Goal: Task Accomplishment & Management: Use online tool/utility

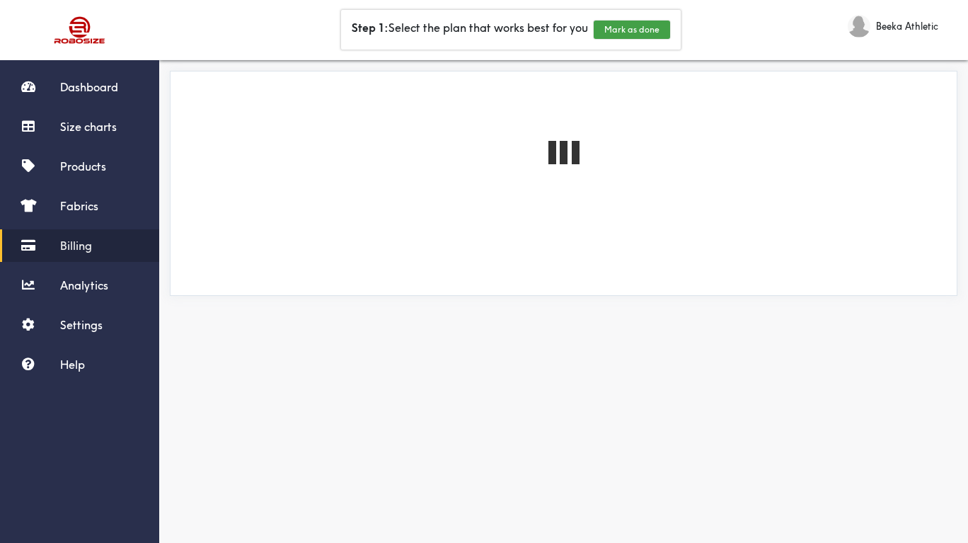
select select "French"
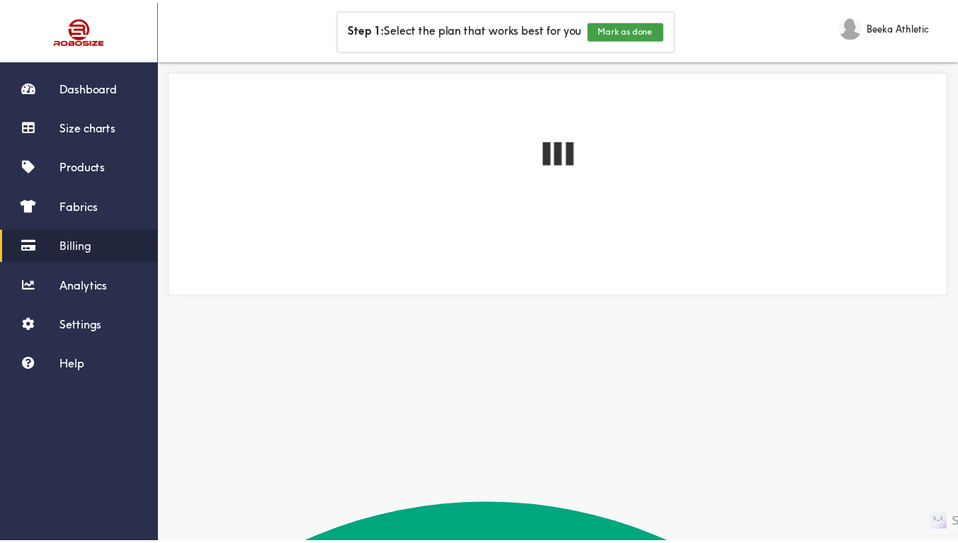
scroll to position [76, 0]
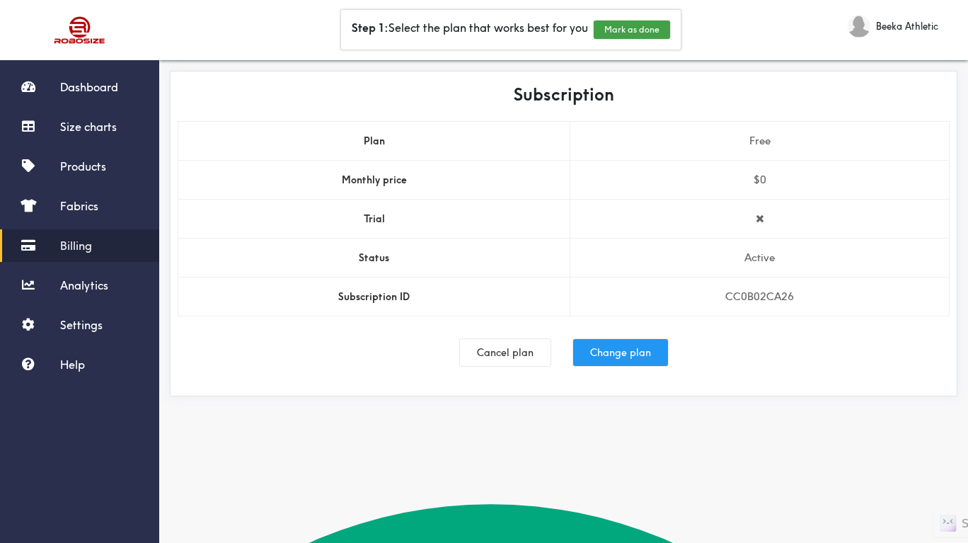
click at [610, 355] on button "Change plan" at bounding box center [620, 352] width 95 height 27
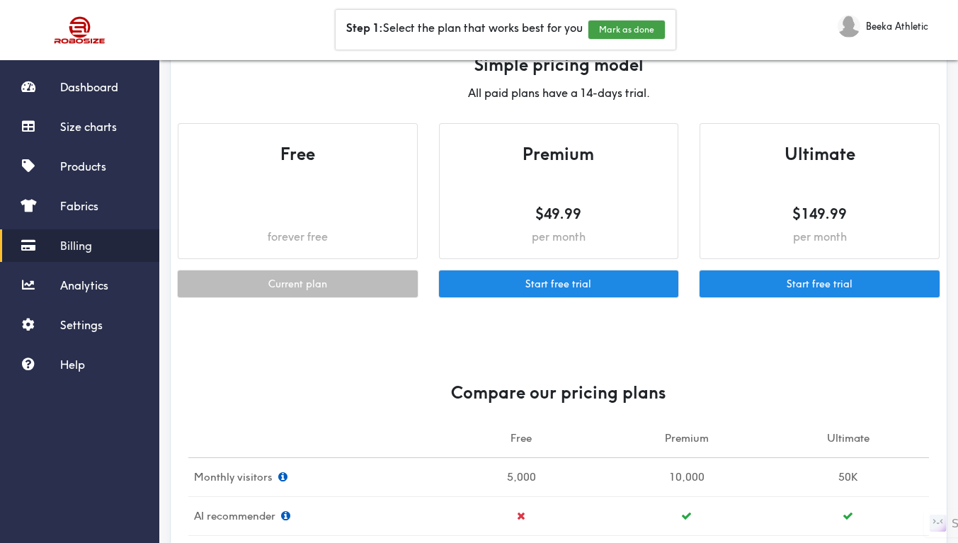
scroll to position [42, 0]
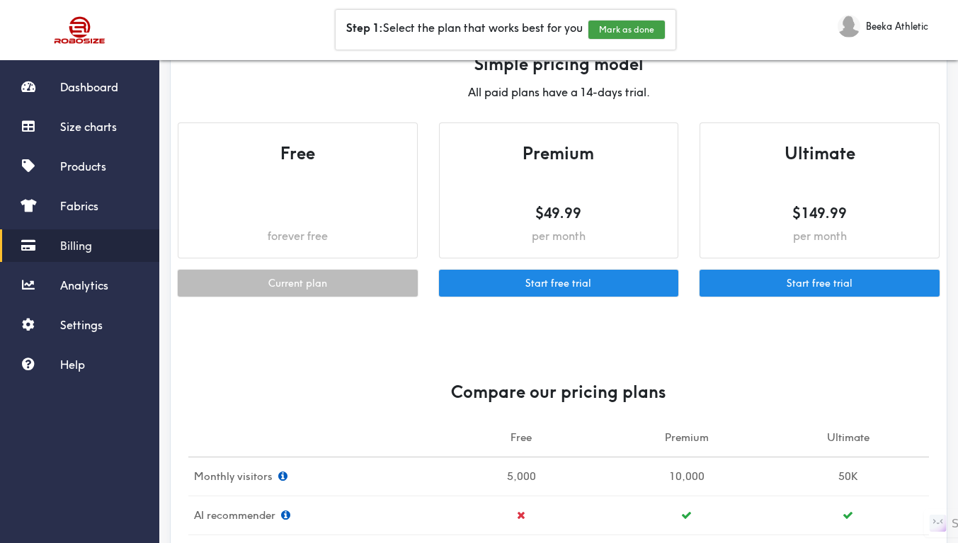
click at [610, 355] on div "Compare our pricing plans" at bounding box center [558, 380] width 761 height 76
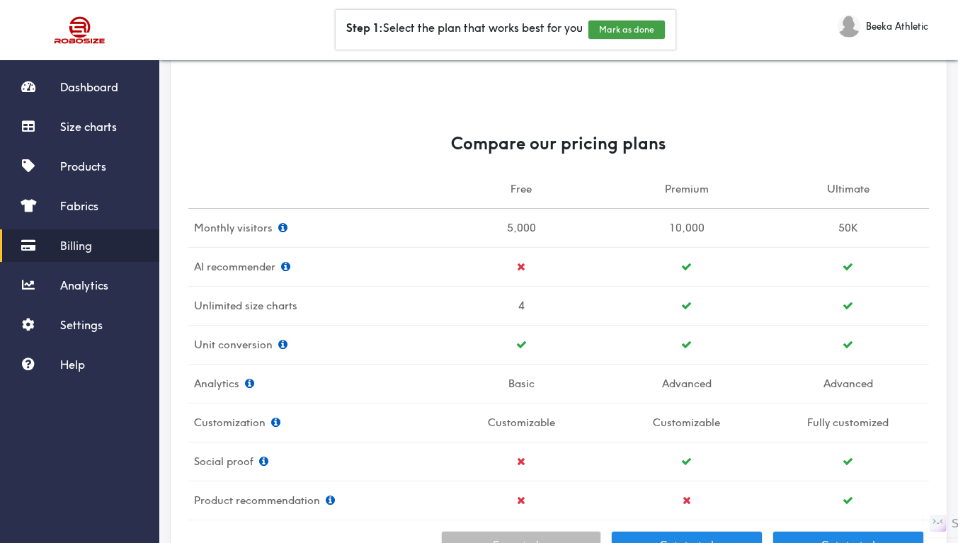
scroll to position [289, 0]
click at [105, 134] on link "Size charts" at bounding box center [79, 126] width 159 height 33
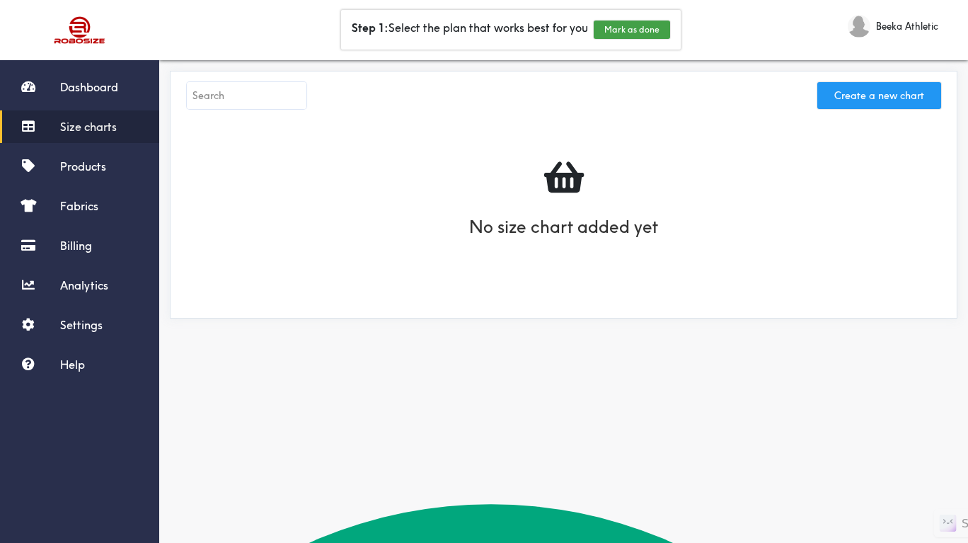
click at [896, 89] on button "Create a new chart" at bounding box center [879, 95] width 124 height 27
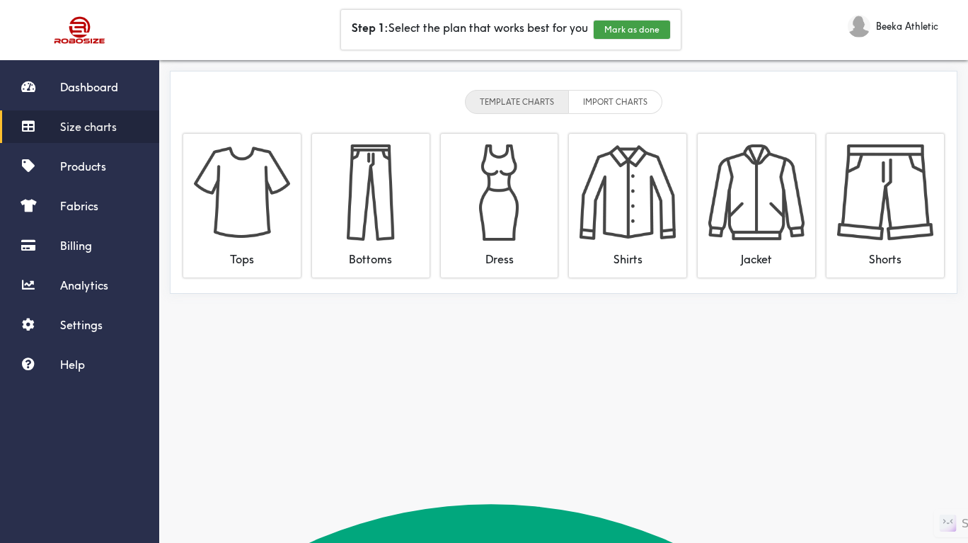
click at [630, 109] on li "IMPORT CHARTS" at bounding box center [615, 102] width 93 height 24
